Goal: Find specific page/section: Find specific page/section

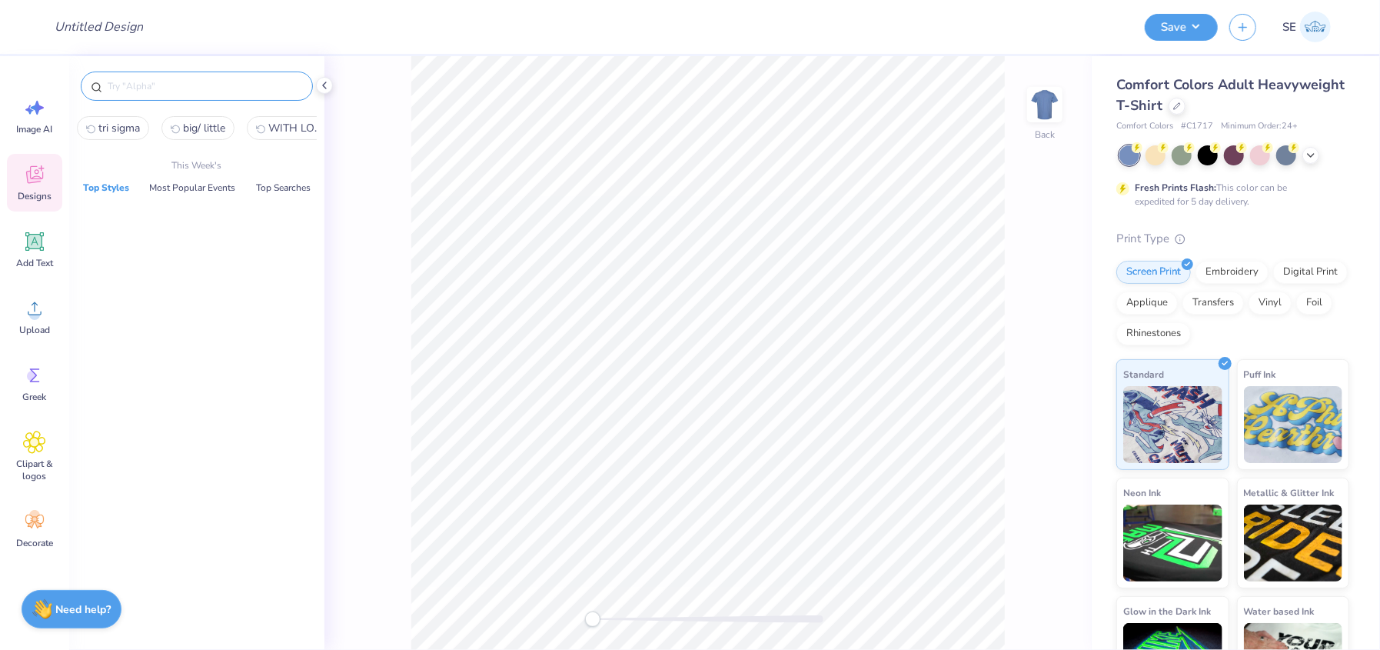
click at [220, 88] on input "text" at bounding box center [204, 85] width 197 height 15
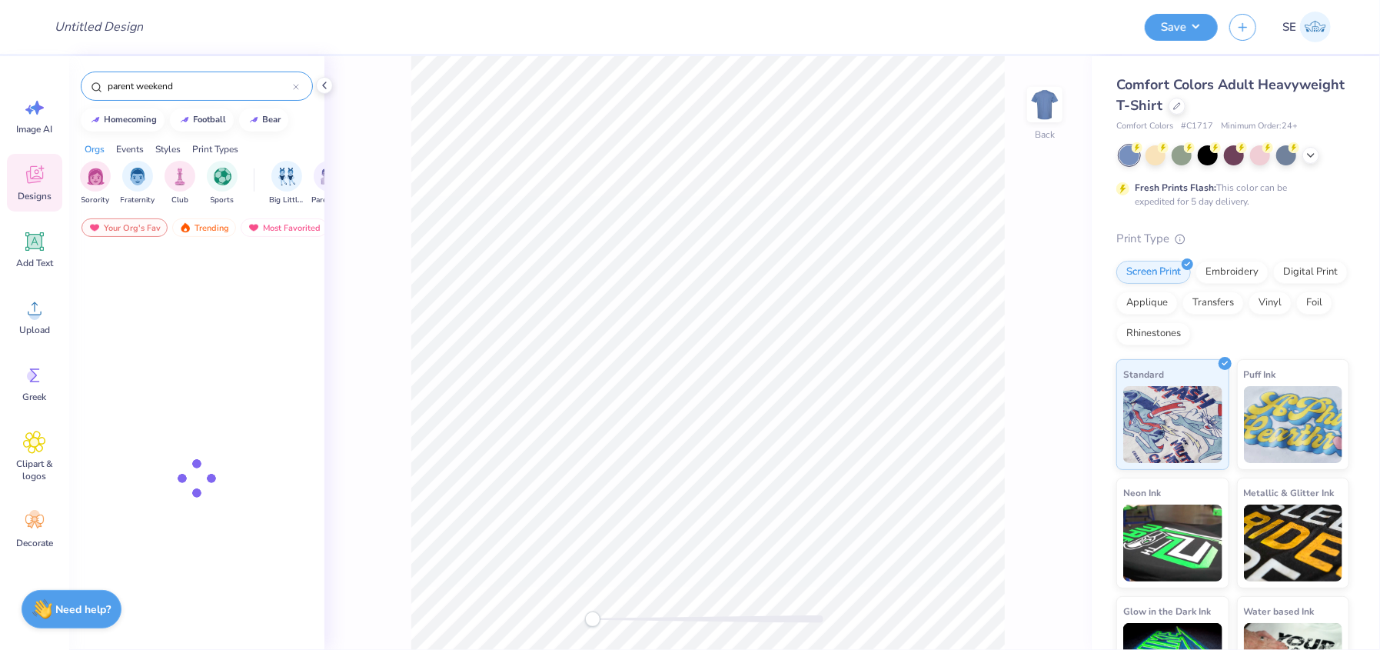
type input "parent weekend"
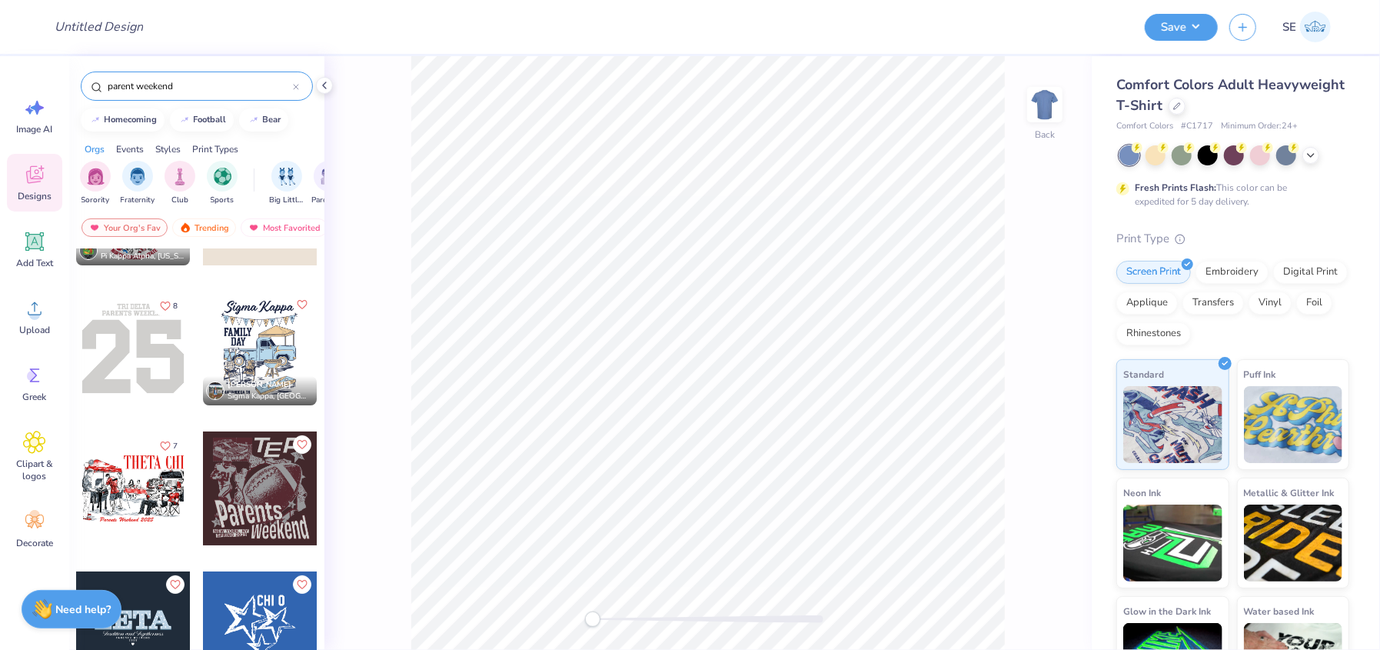
scroll to position [109, 0]
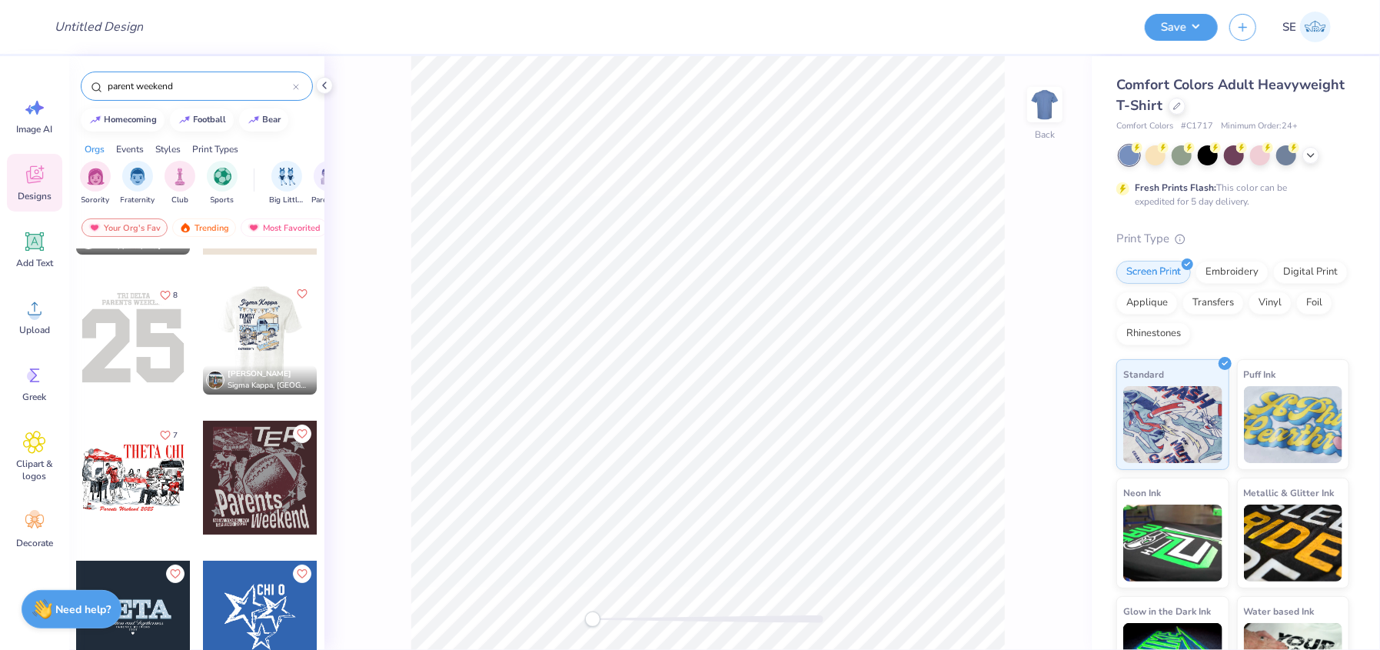
click at [203, 330] on div at bounding box center [146, 338] width 114 height 114
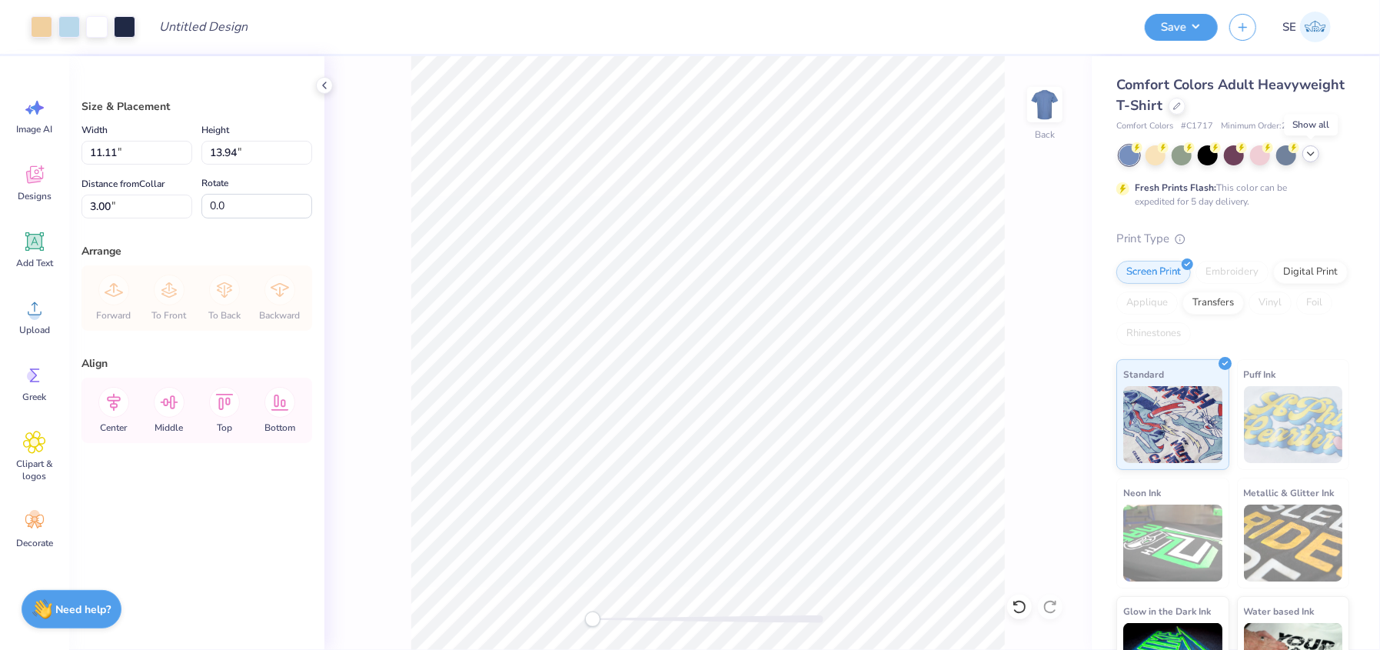
click at [1309, 154] on polyline at bounding box center [1310, 153] width 6 height 3
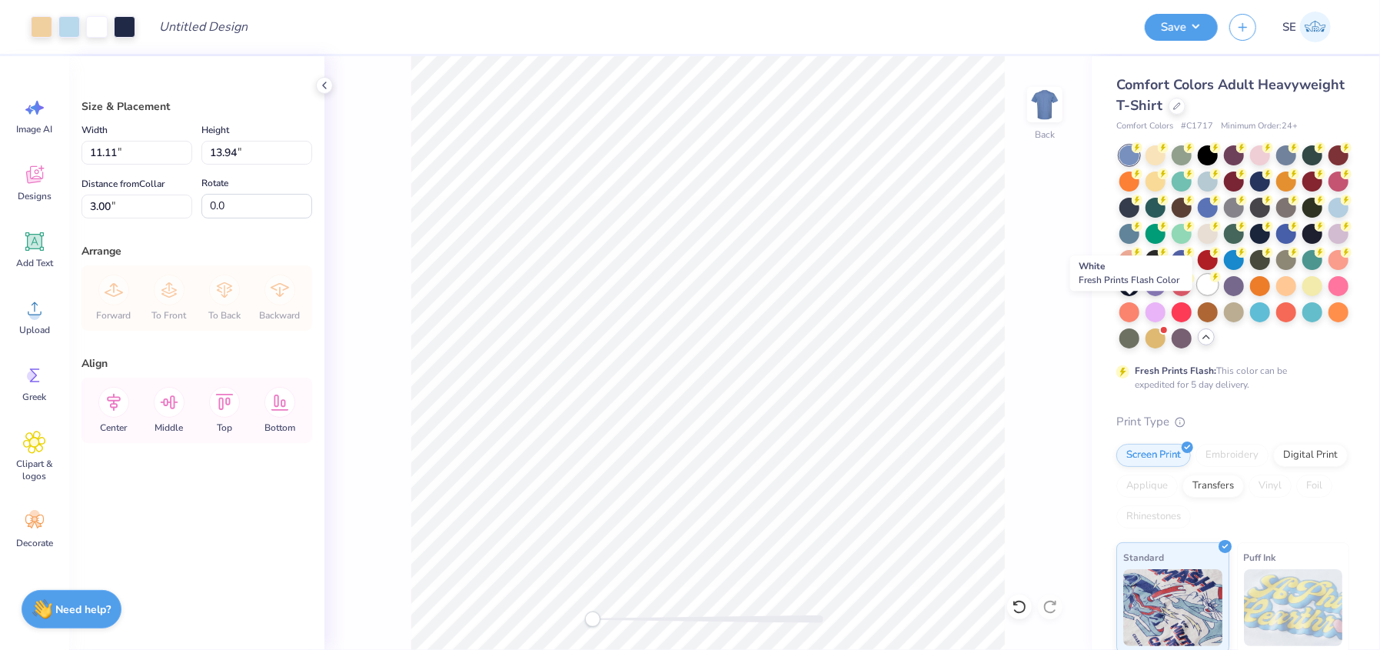
click at [1198, 294] on div at bounding box center [1208, 284] width 20 height 20
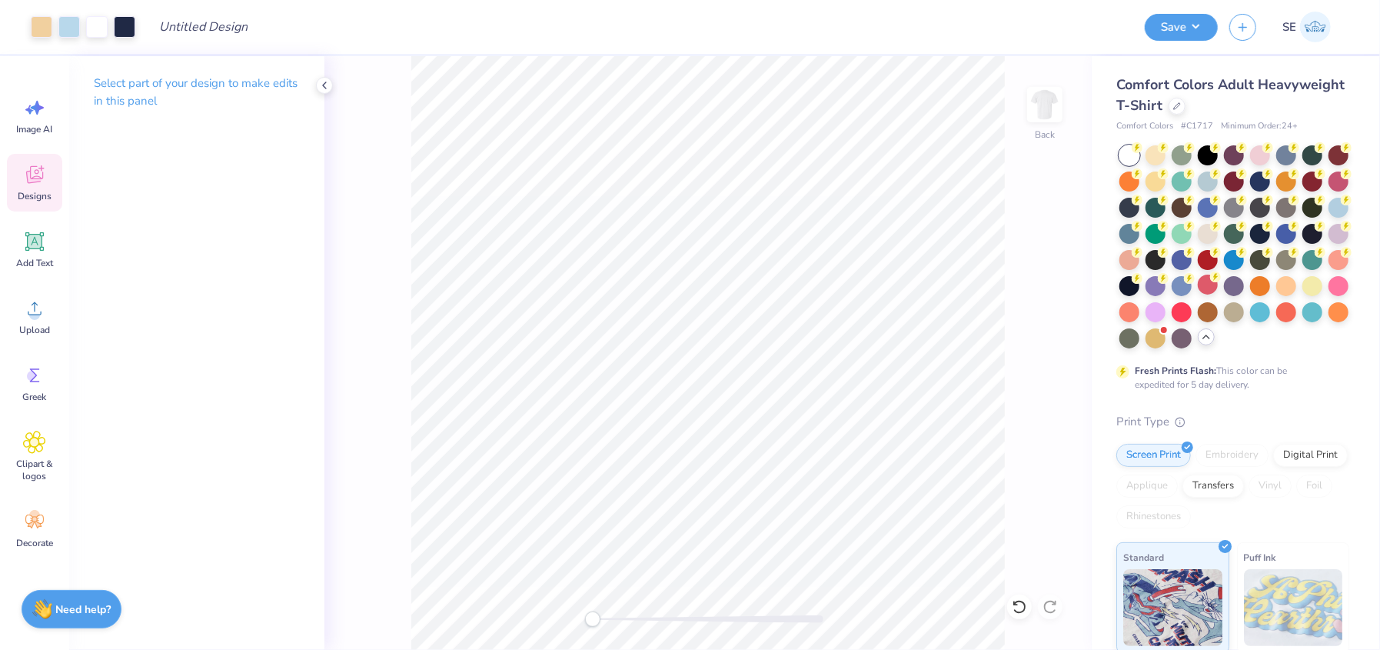
click at [33, 192] on span "Designs" at bounding box center [35, 196] width 34 height 12
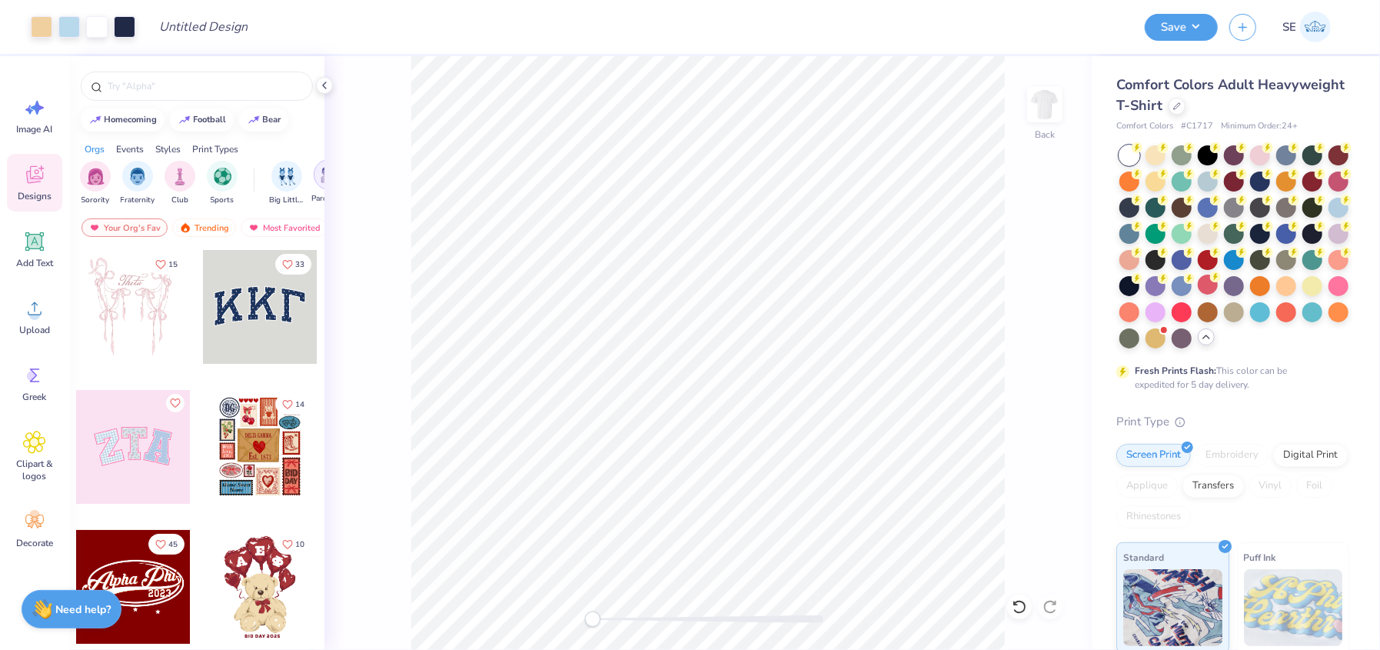
click at [321, 181] on img "filter for Parent's Weekend" at bounding box center [330, 175] width 18 height 18
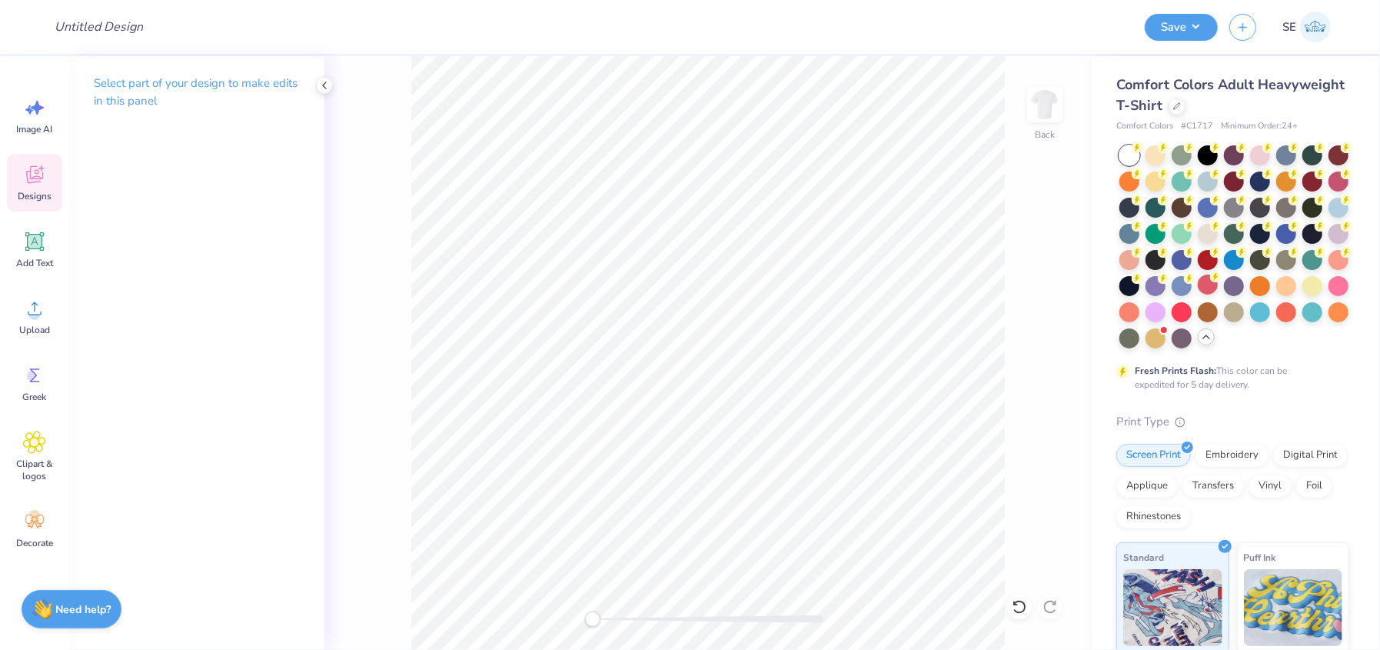
click at [34, 190] on span "Designs" at bounding box center [35, 196] width 34 height 12
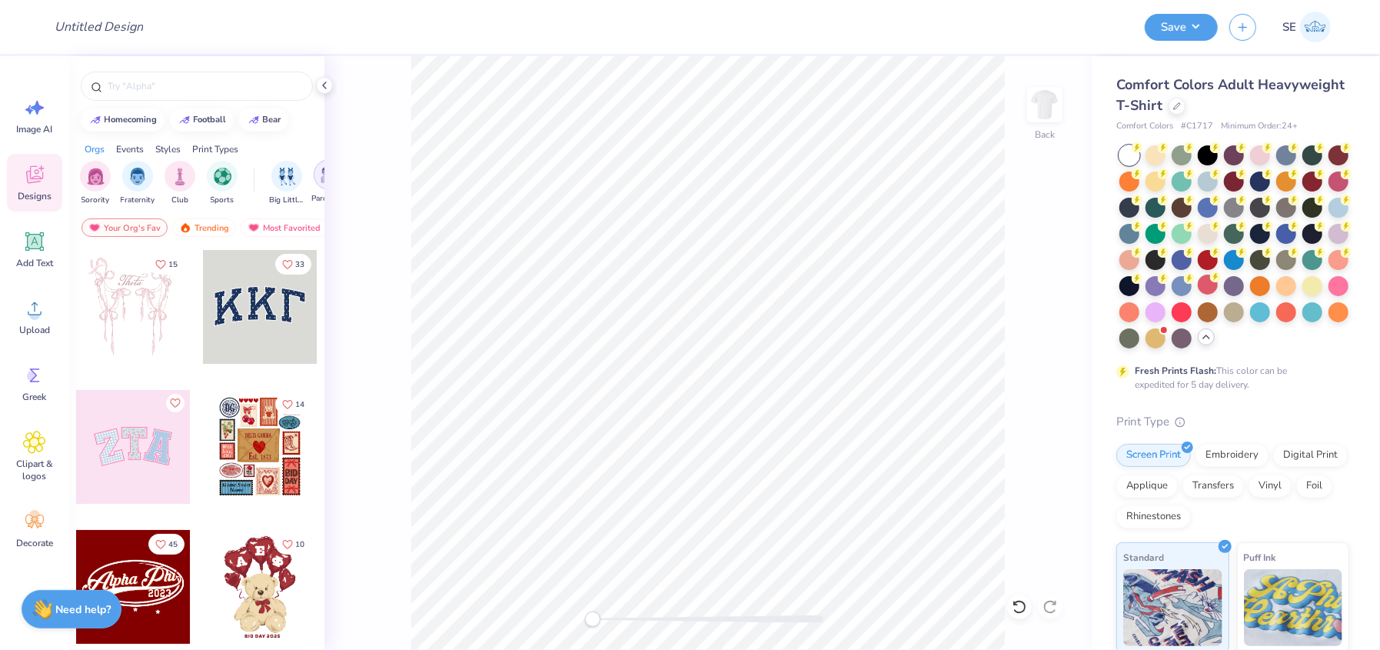
click at [318, 181] on div "filter for Parent's Weekend" at bounding box center [329, 174] width 31 height 31
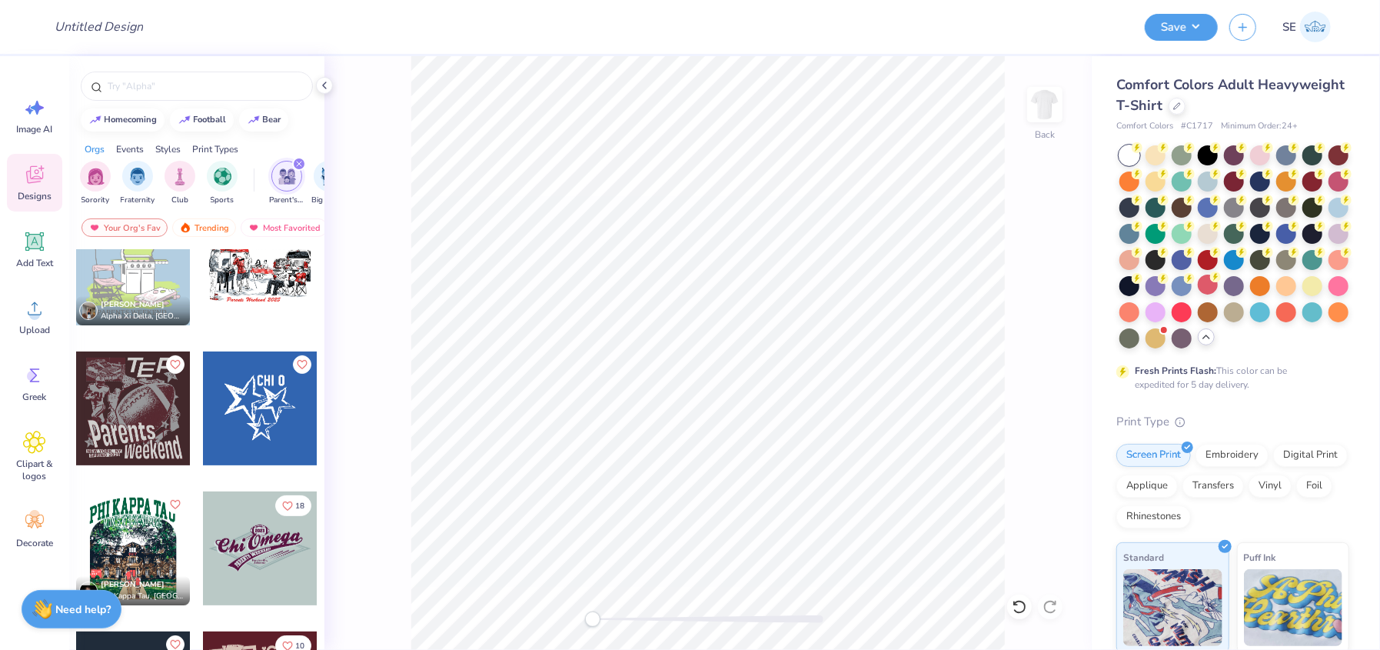
scroll to position [321, 0]
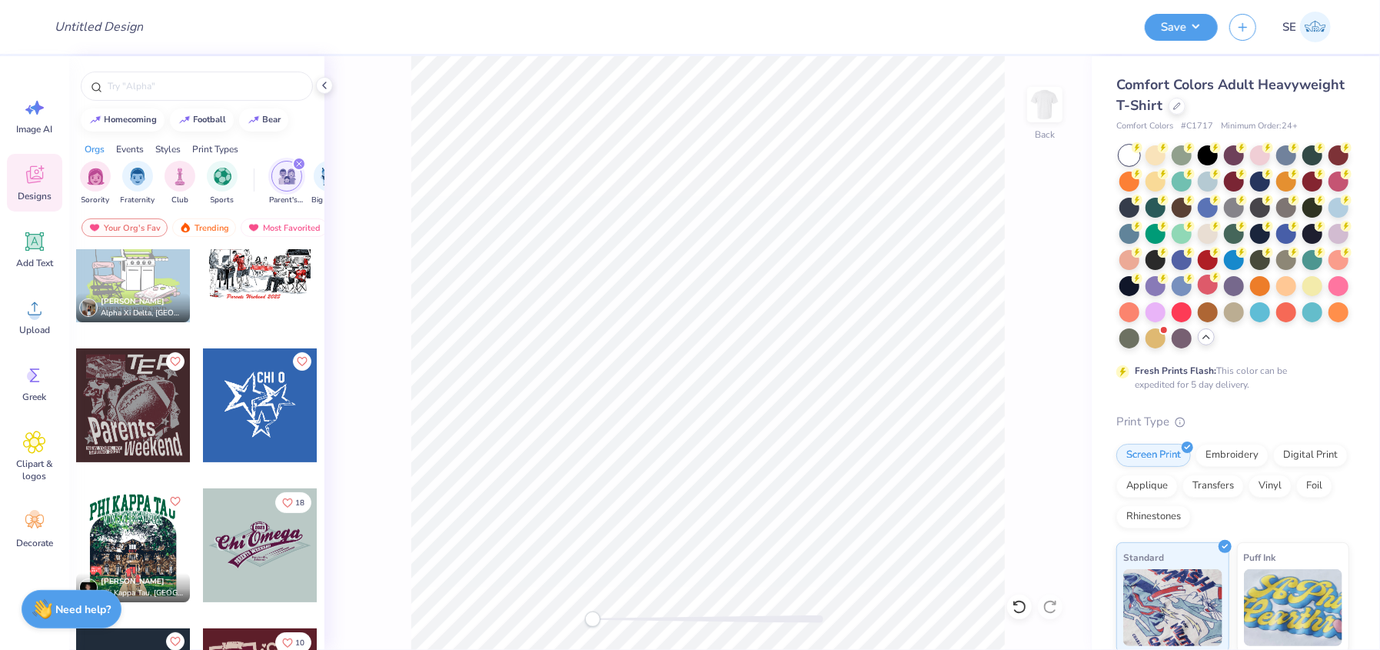
click at [248, 273] on div at bounding box center [260, 265] width 114 height 114
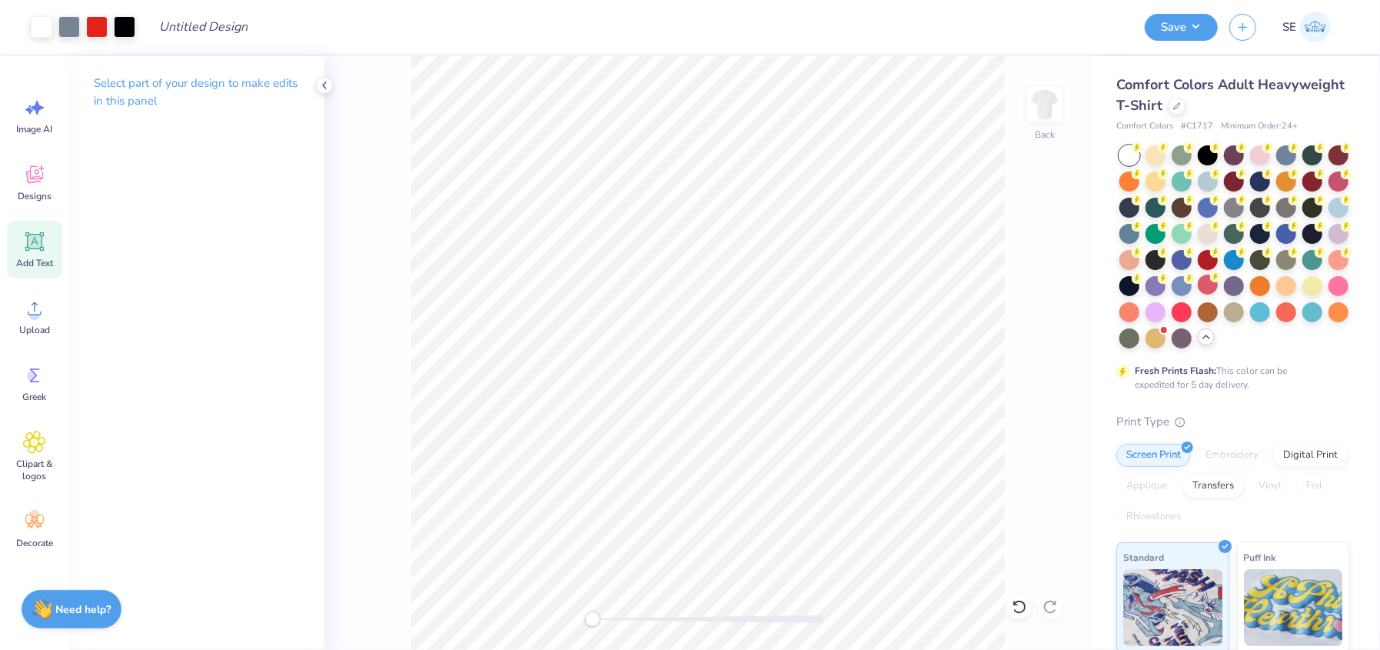
click at [35, 249] on icon at bounding box center [34, 241] width 23 height 23
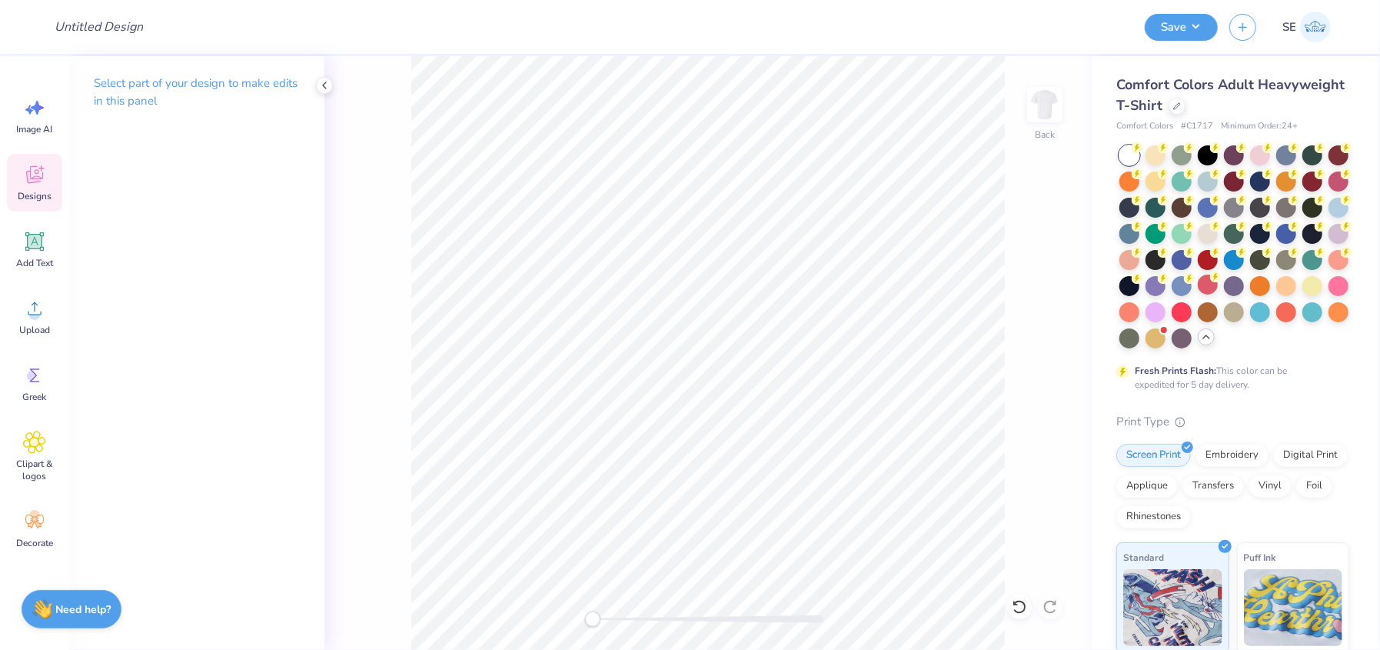
click at [30, 181] on icon at bounding box center [34, 177] width 15 height 12
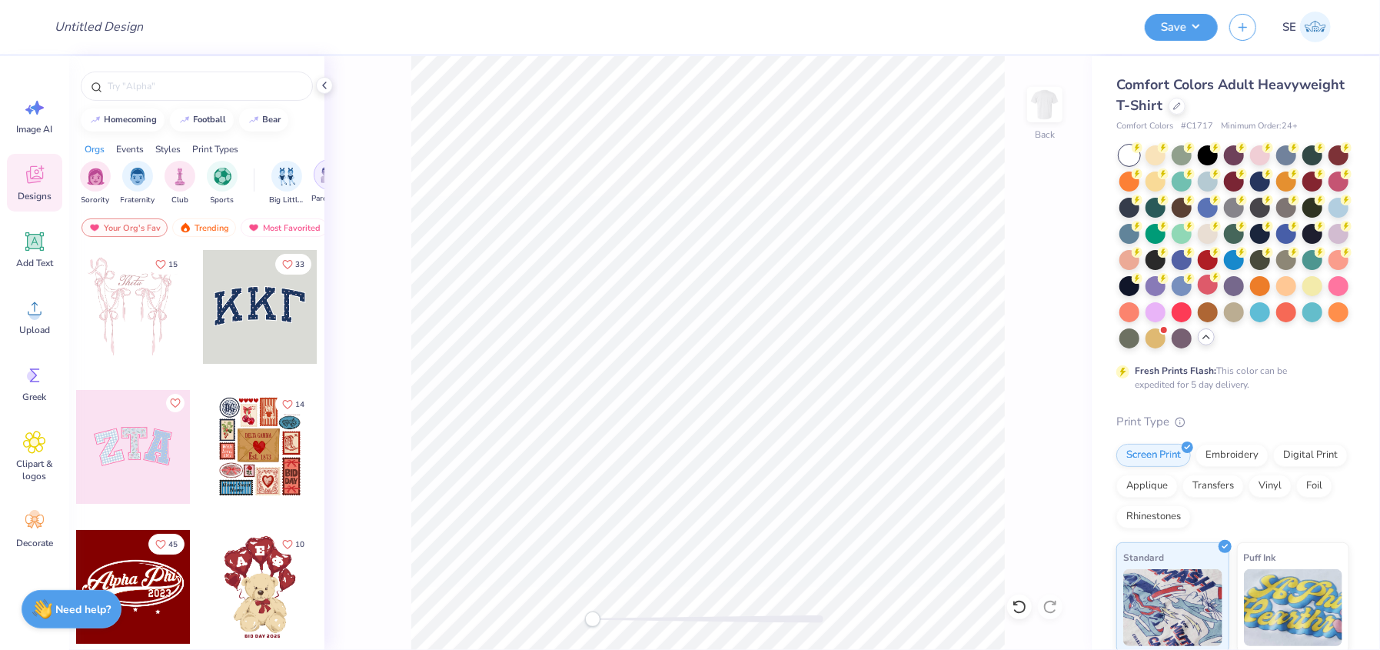
click at [322, 170] on img "filter for Parent's Weekend" at bounding box center [330, 175] width 18 height 18
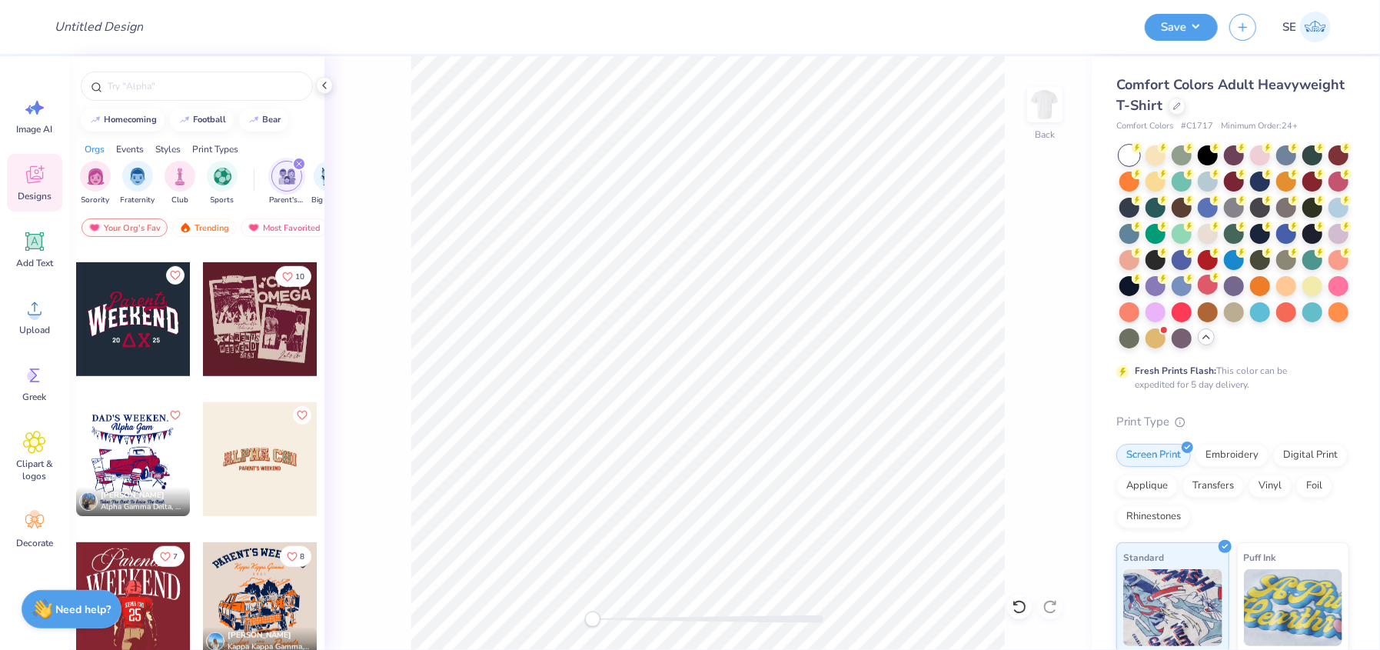
scroll to position [698, 0]
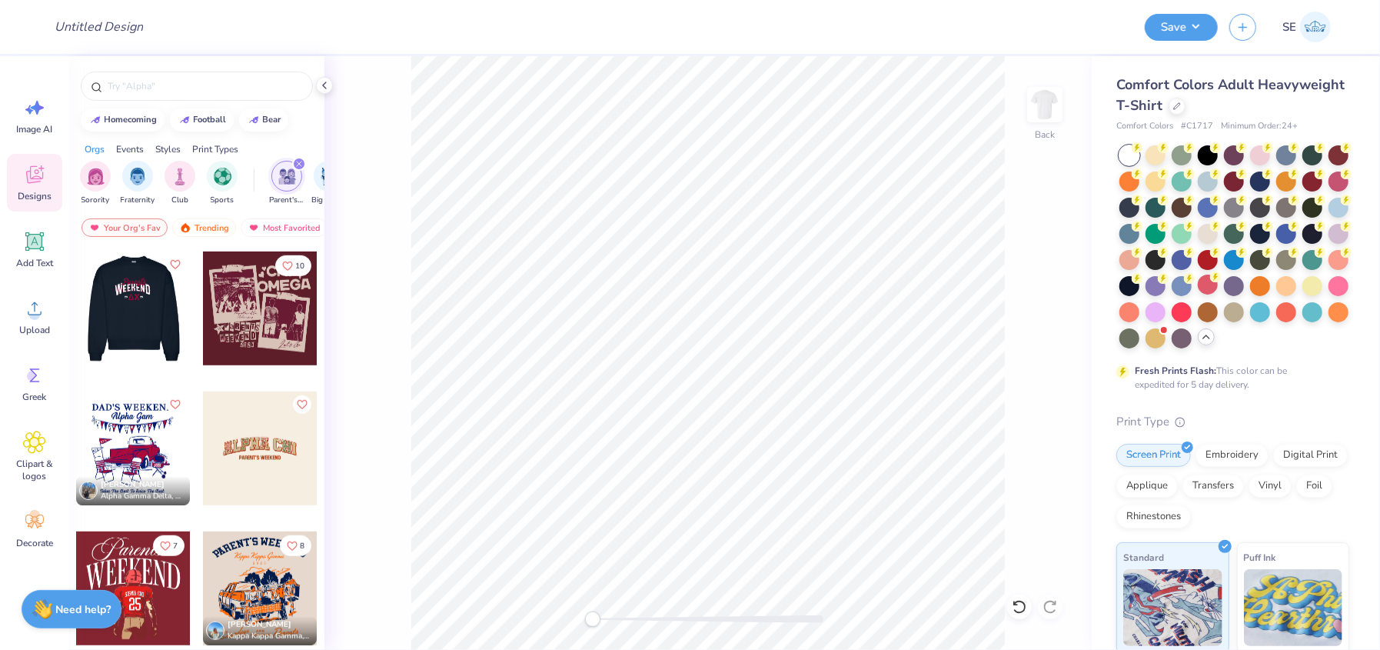
click at [106, 313] on div at bounding box center [132, 308] width 341 height 114
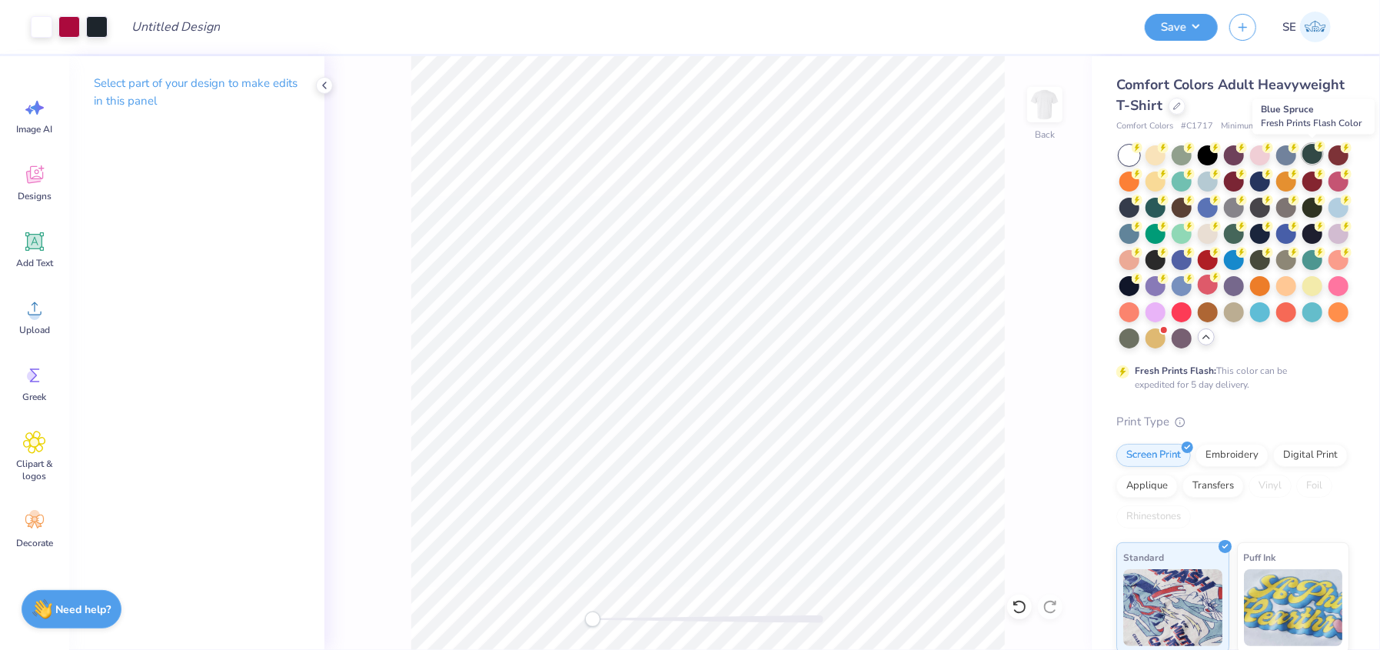
click at [1314, 149] on icon at bounding box center [1319, 146] width 11 height 11
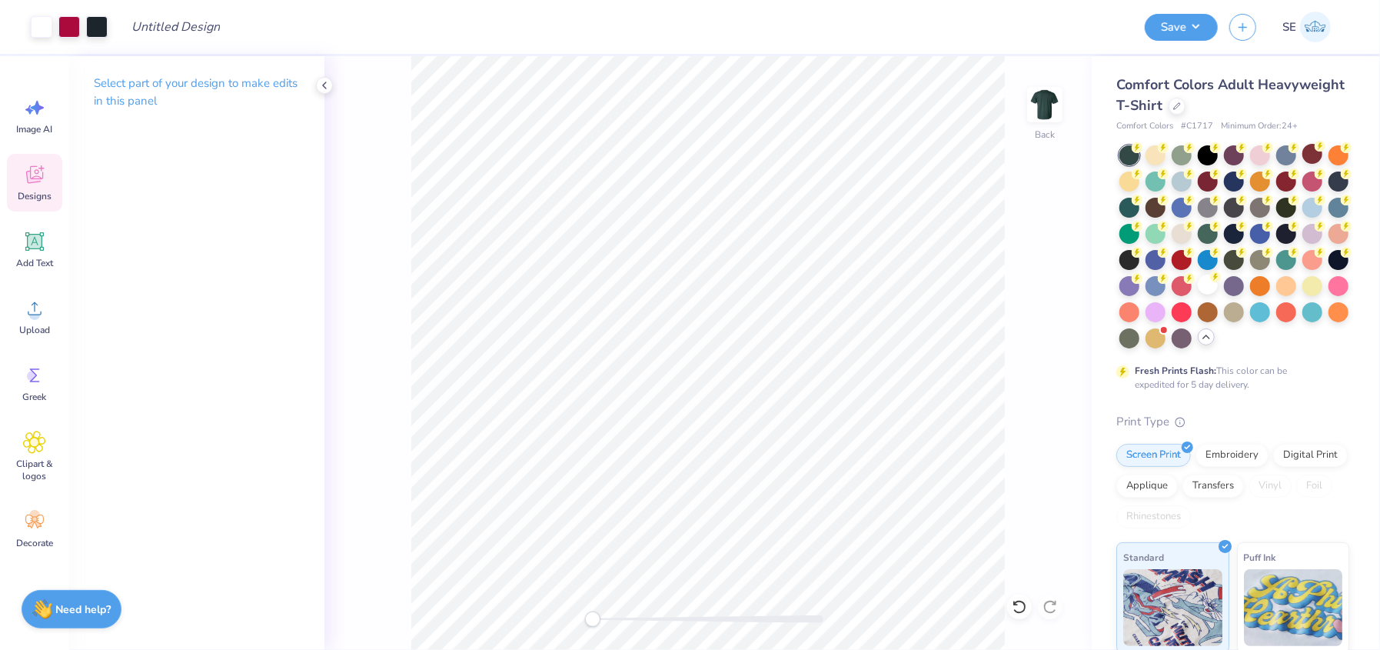
click at [39, 190] on span "Designs" at bounding box center [35, 196] width 34 height 12
click at [43, 187] on div "Designs" at bounding box center [34, 183] width 55 height 58
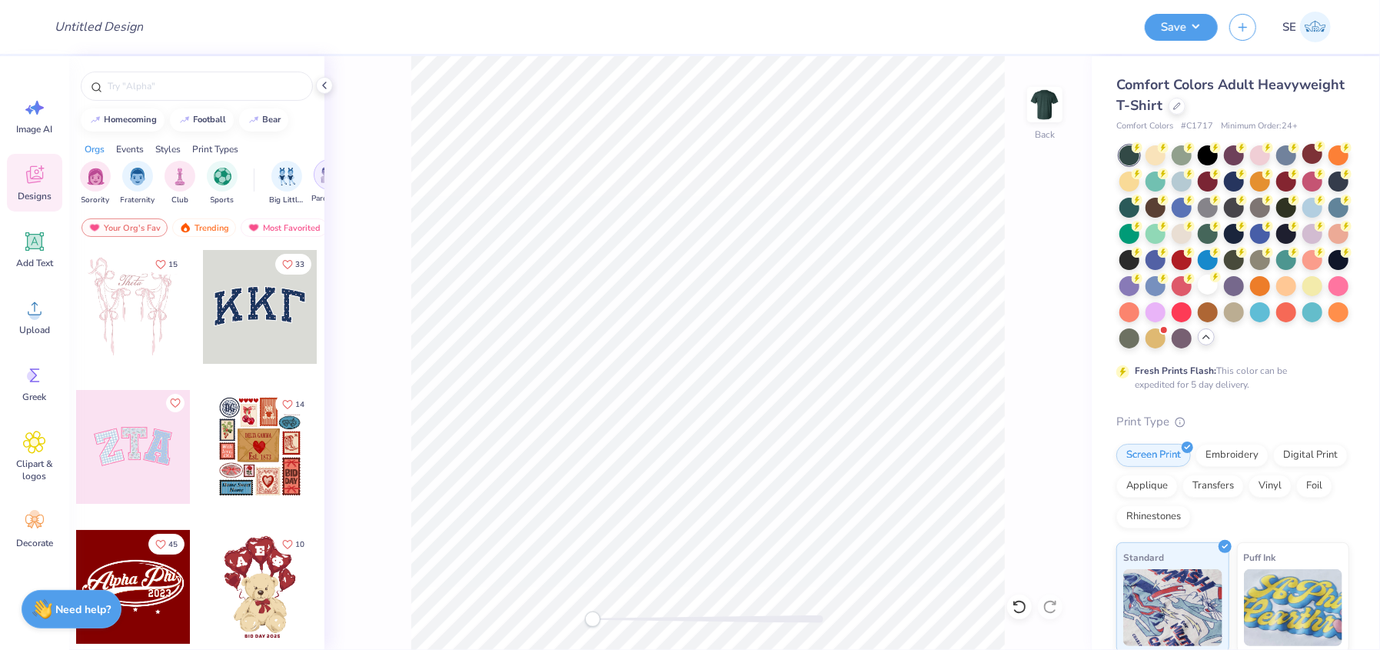
click at [321, 178] on img "filter for Parent's Weekend" at bounding box center [330, 175] width 18 height 18
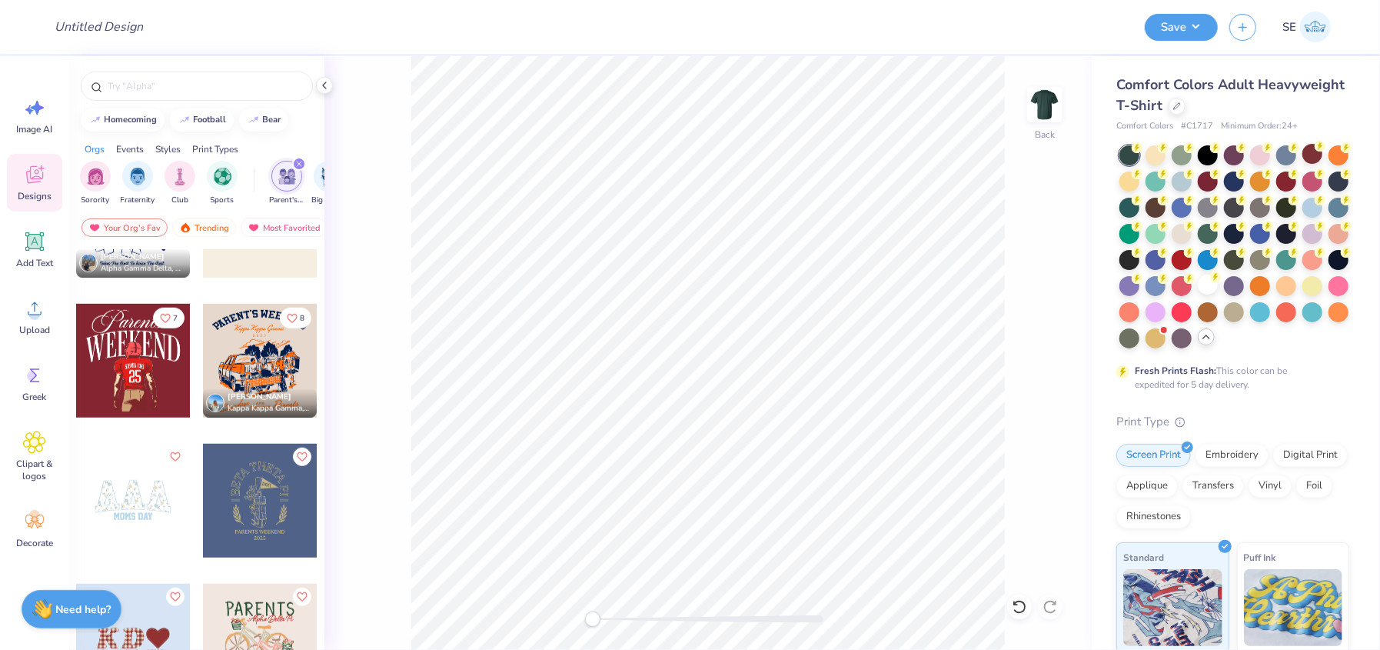
scroll to position [897, 0]
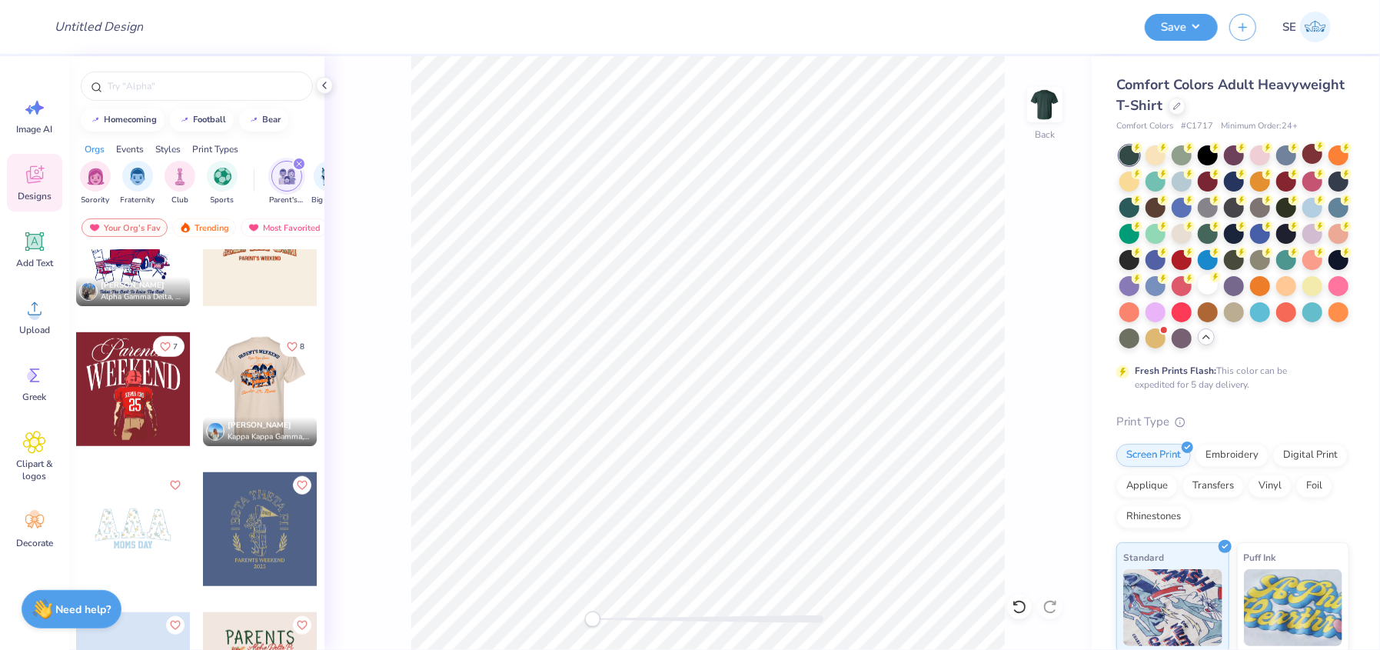
click at [259, 391] on div at bounding box center [260, 389] width 114 height 114
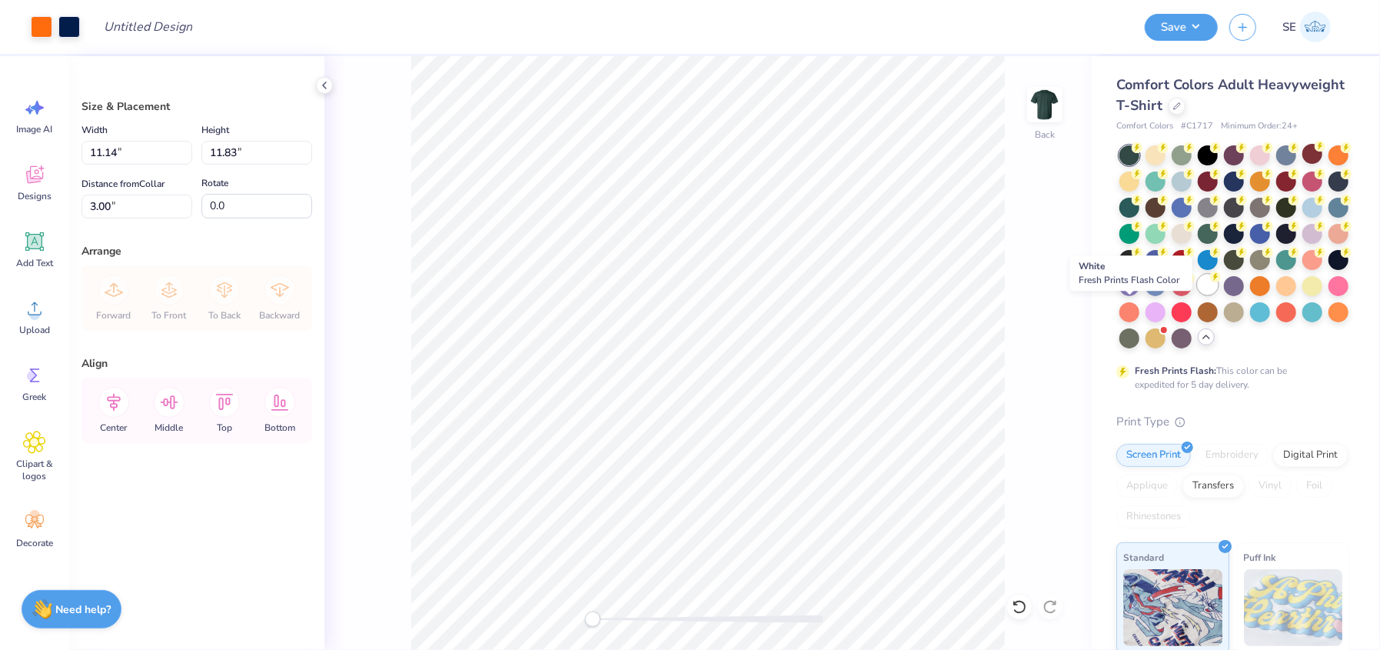
click at [1198, 294] on div at bounding box center [1208, 284] width 20 height 20
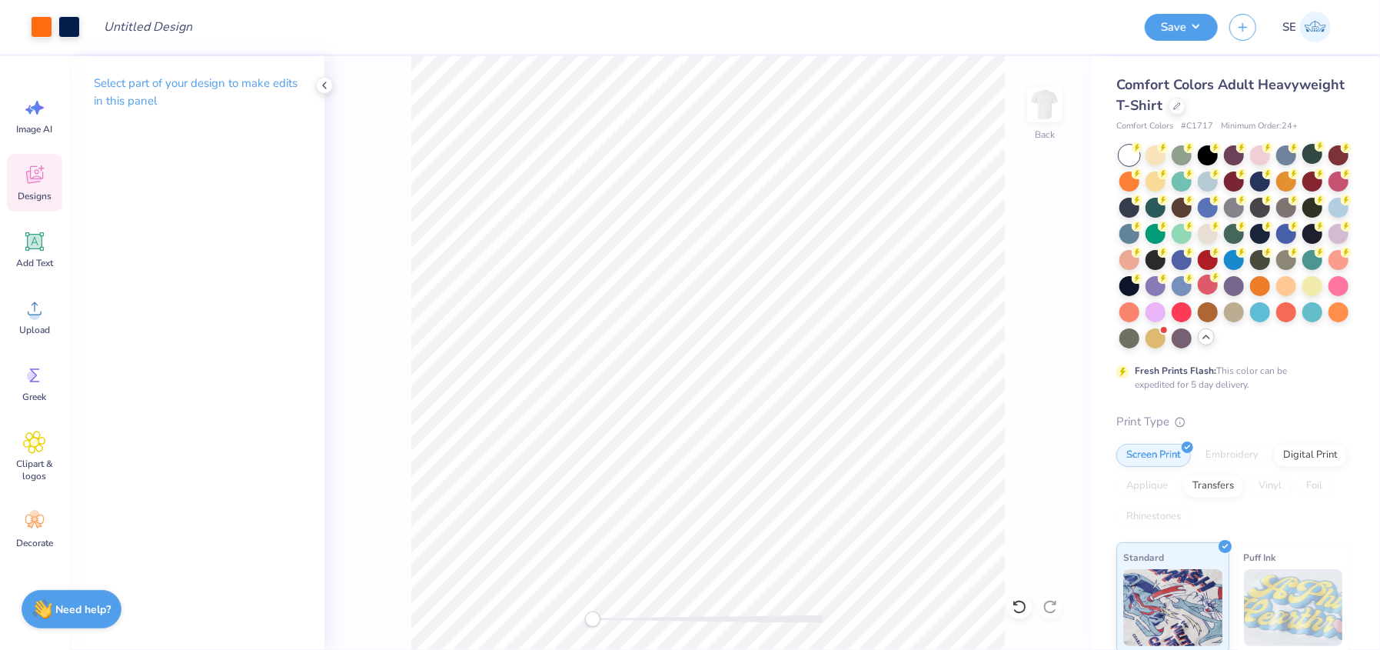
click at [32, 181] on icon at bounding box center [34, 177] width 15 height 12
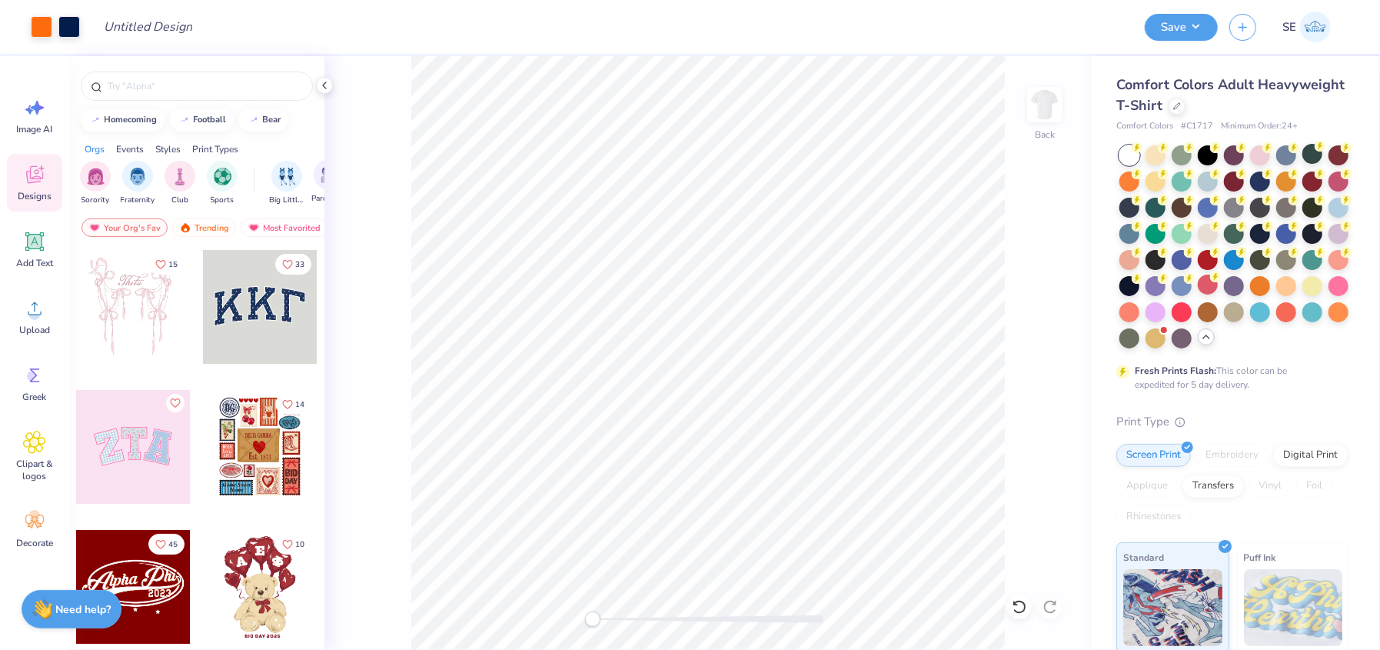
click at [315, 188] on div "Parent's Weekend" at bounding box center [328, 181] width 35 height 45
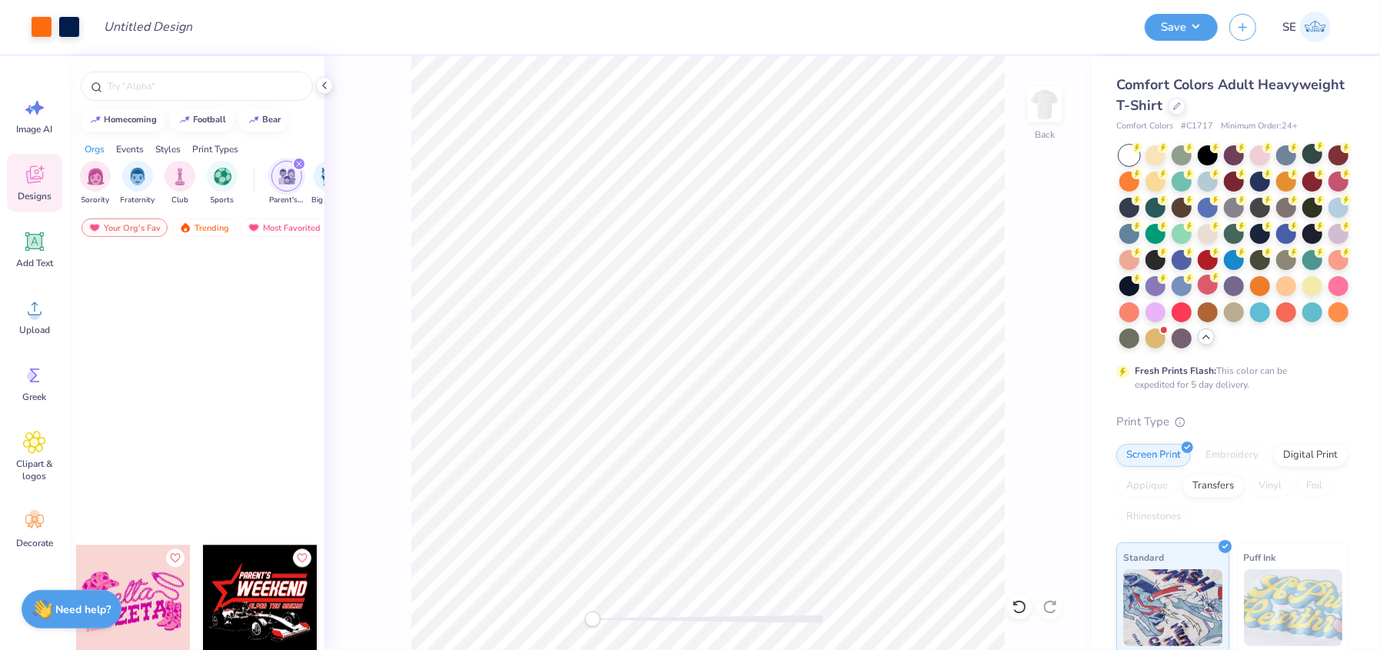
scroll to position [2893, 0]
